Goal: Task Accomplishment & Management: Complete application form

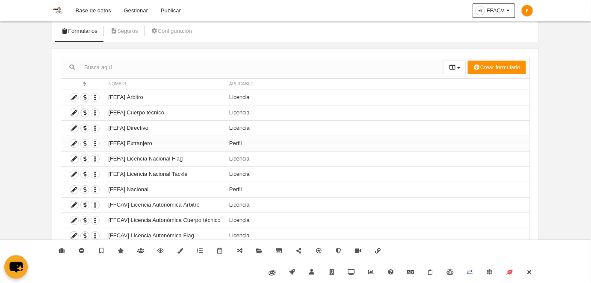
scroll to position [55, 0]
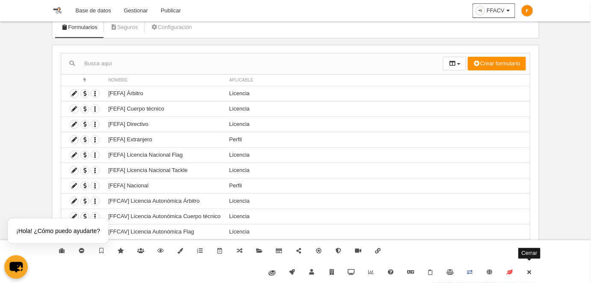
click at [527, 273] on icon at bounding box center [529, 273] width 7 height 6
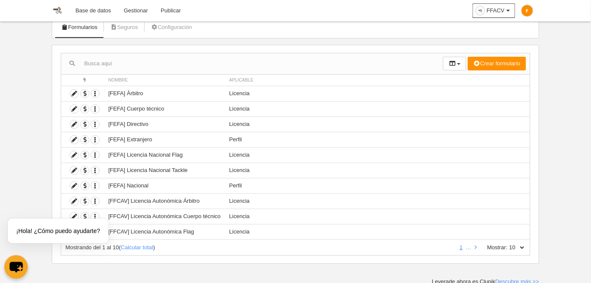
click at [522, 247] on select "10 25 50 100 500" at bounding box center [516, 248] width 18 height 8
select select "500"
click at [508, 244] on select "10 25 50 100 500" at bounding box center [516, 248] width 18 height 8
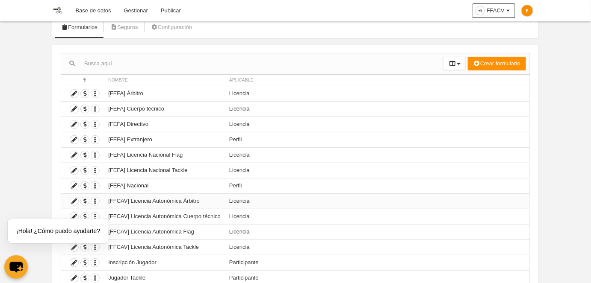
scroll to position [116, 0]
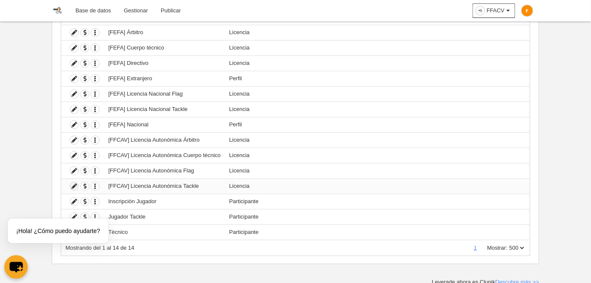
click at [75, 186] on icon at bounding box center [74, 187] width 8 height 8
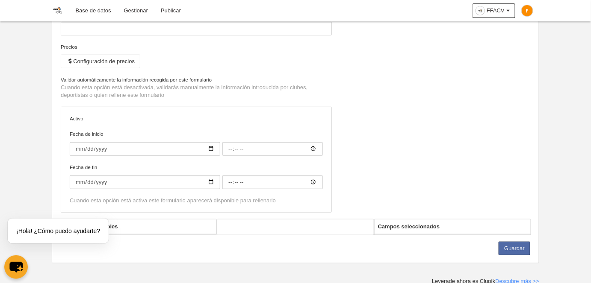
type input "[FFCAV] Licencia Autonómica Tackle"
checkbox input "true"
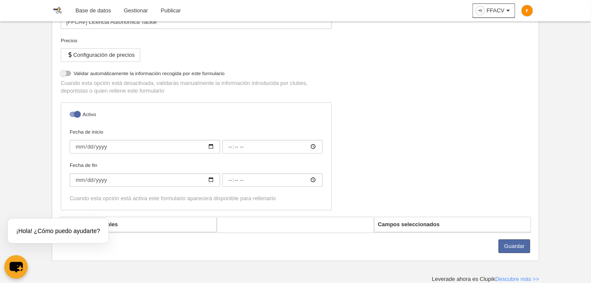
select select "selected"
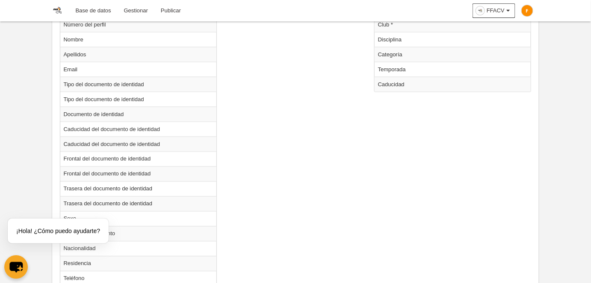
scroll to position [267, 0]
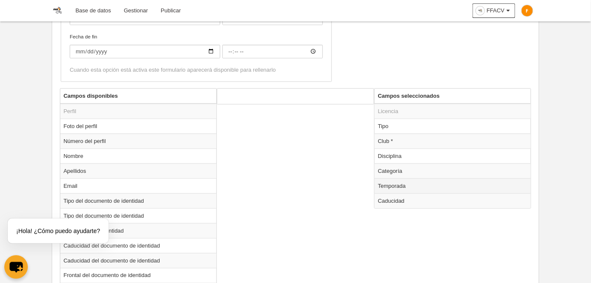
click at [412, 183] on td "Temporada" at bounding box center [452, 186] width 156 height 15
radio input "true"
select select "7531"
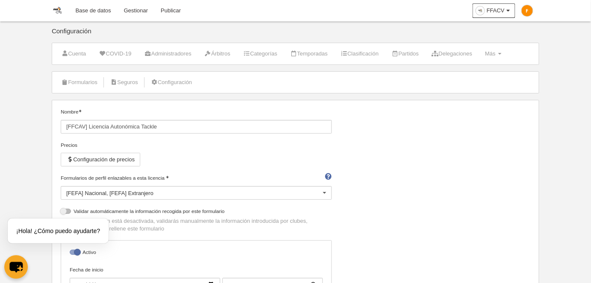
scroll to position [0, 0]
click at [165, 53] on link "Administradores" at bounding box center [167, 53] width 56 height 13
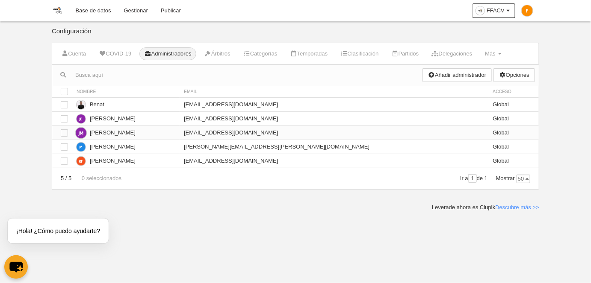
click at [313, 131] on td "[EMAIL_ADDRESS][DOMAIN_NAME]" at bounding box center [334, 133] width 309 height 14
copy tr "[EMAIL_ADDRESS][DOMAIN_NAME]"
click at [495, 52] on span "Más" at bounding box center [490, 53] width 11 height 6
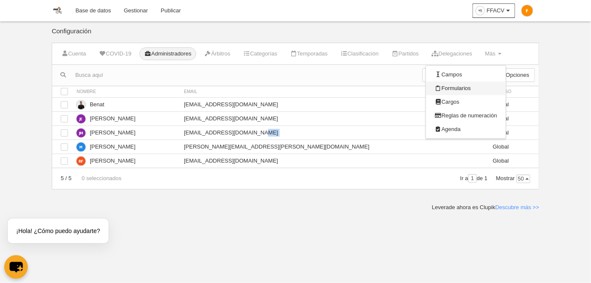
click at [466, 87] on link "Formularios" at bounding box center [466, 89] width 80 height 14
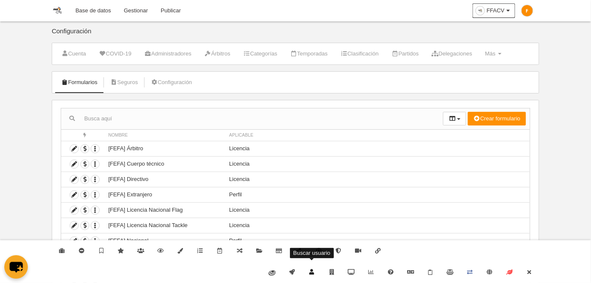
click at [309, 271] on icon at bounding box center [311, 273] width 7 height 6
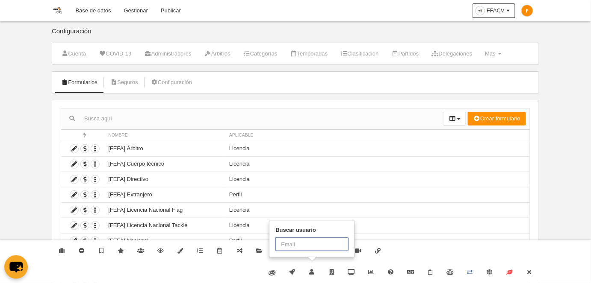
click at [305, 247] on input "text" at bounding box center [311, 245] width 73 height 14
paste input "[EMAIL_ADDRESS][DOMAIN_NAME]"
type input "[EMAIL_ADDRESS][DOMAIN_NAME]"
